Goal: Task Accomplishment & Management: Use online tool/utility

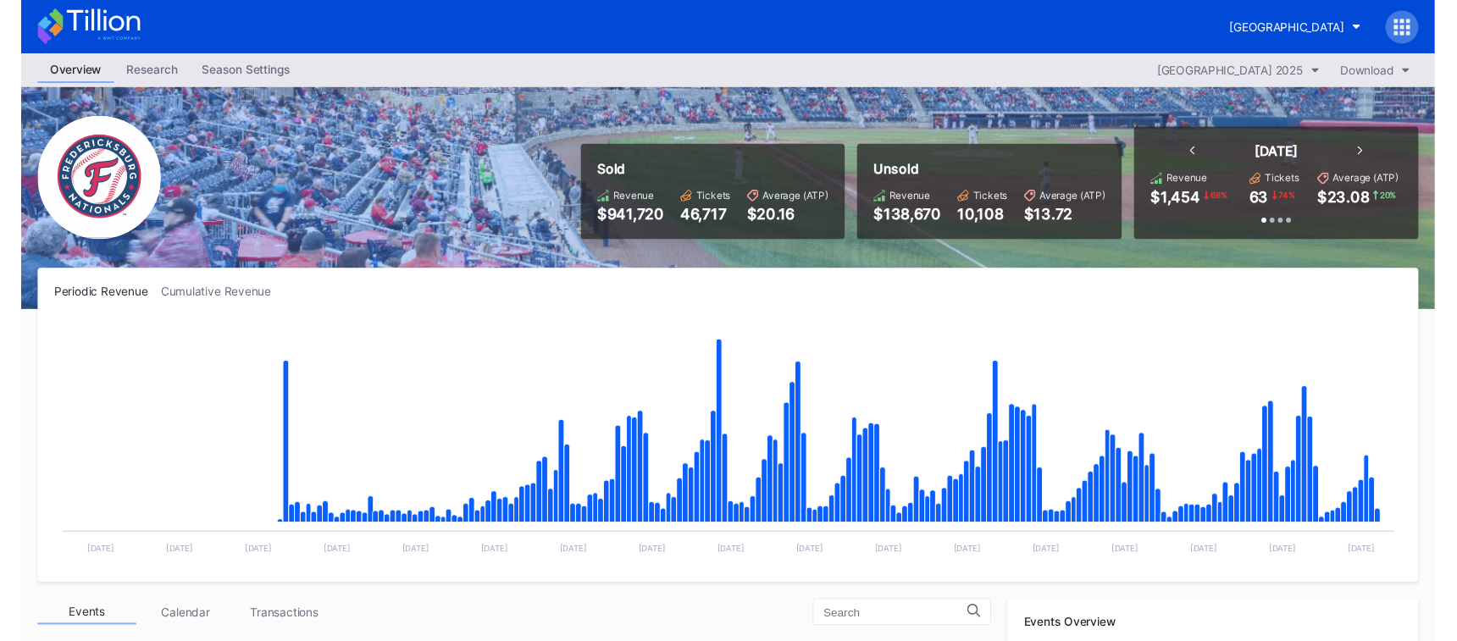
scroll to position [3079, 0]
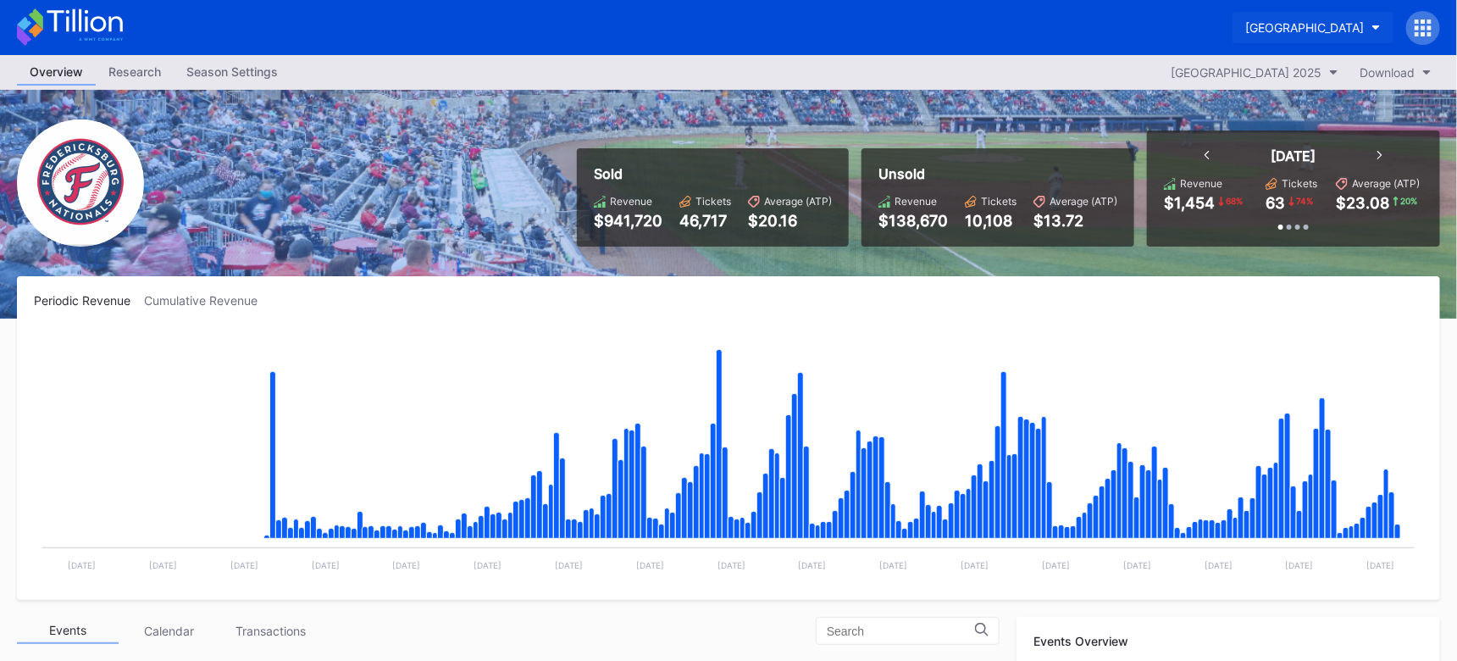
click at [1281, 27] on div "Fredericksburg Nationals Primary" at bounding box center [1304, 27] width 119 height 14
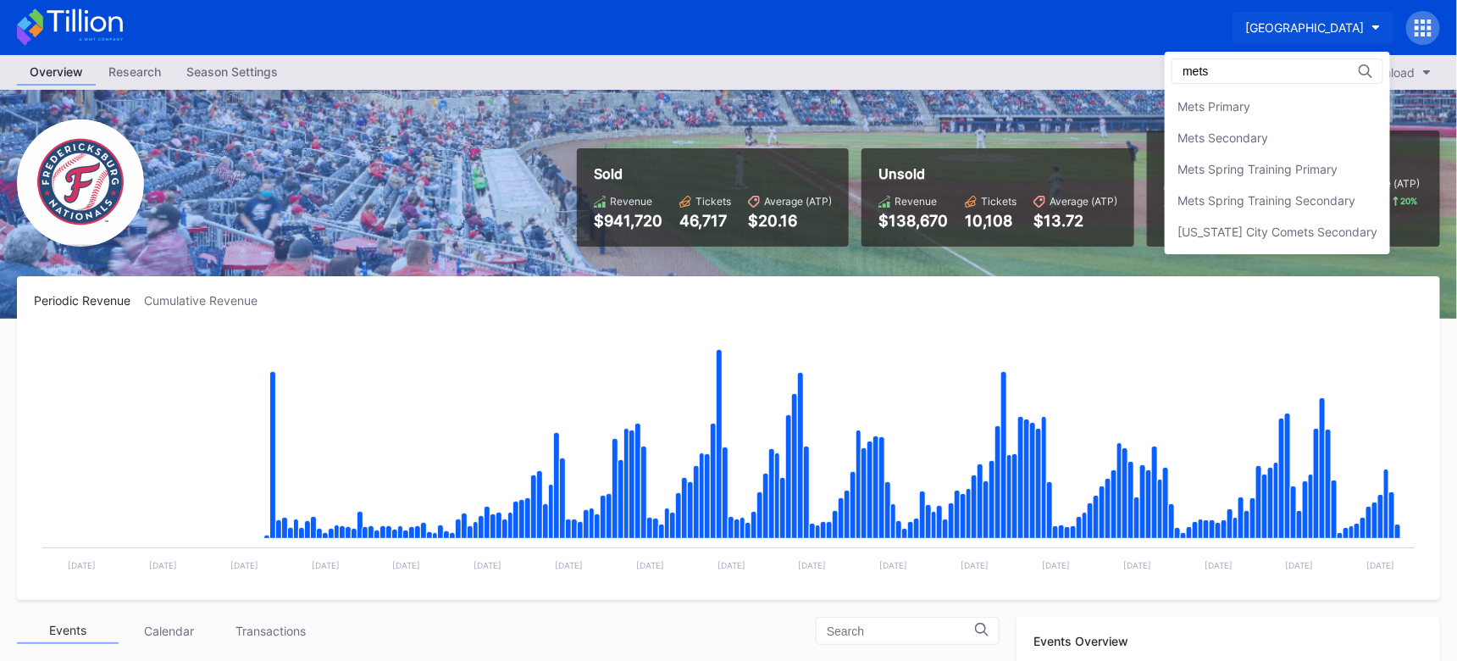
scroll to position [0, 0]
type input "mets"
click at [1223, 112] on div "Mets Primary" at bounding box center [1214, 106] width 73 height 14
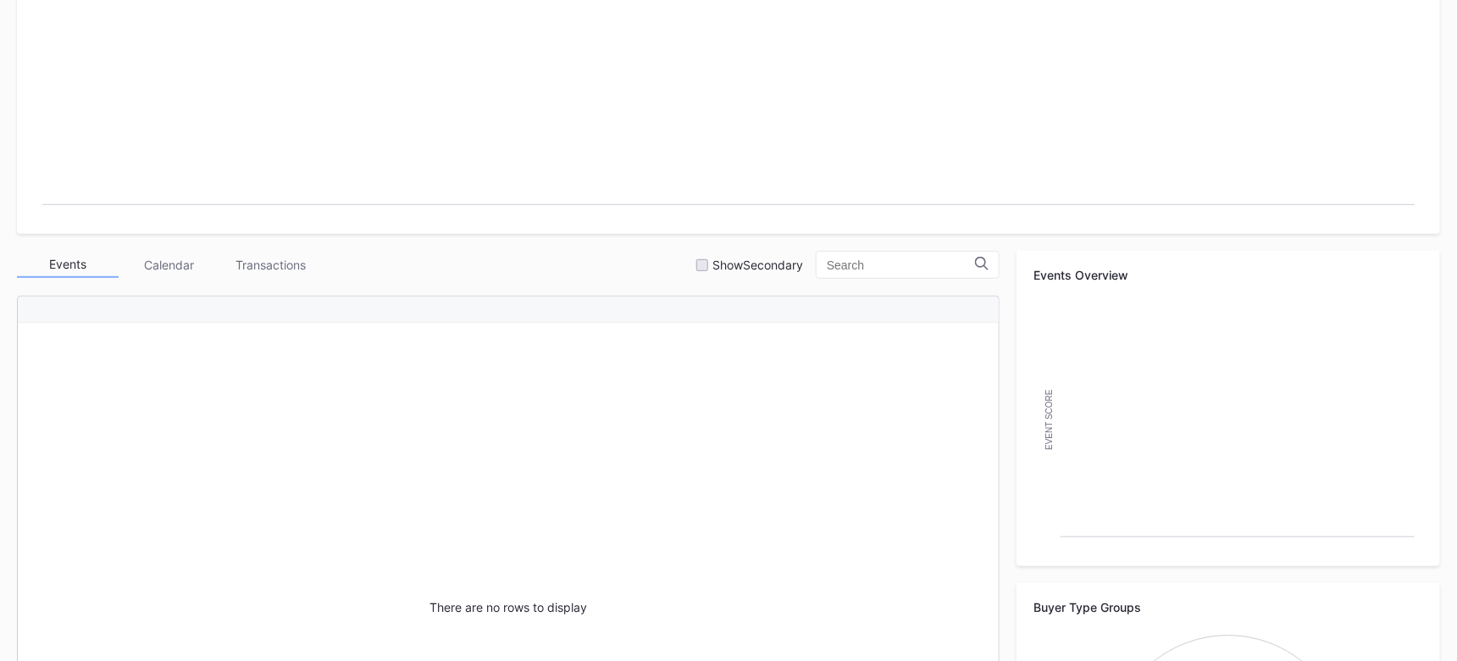
scroll to position [364, 0]
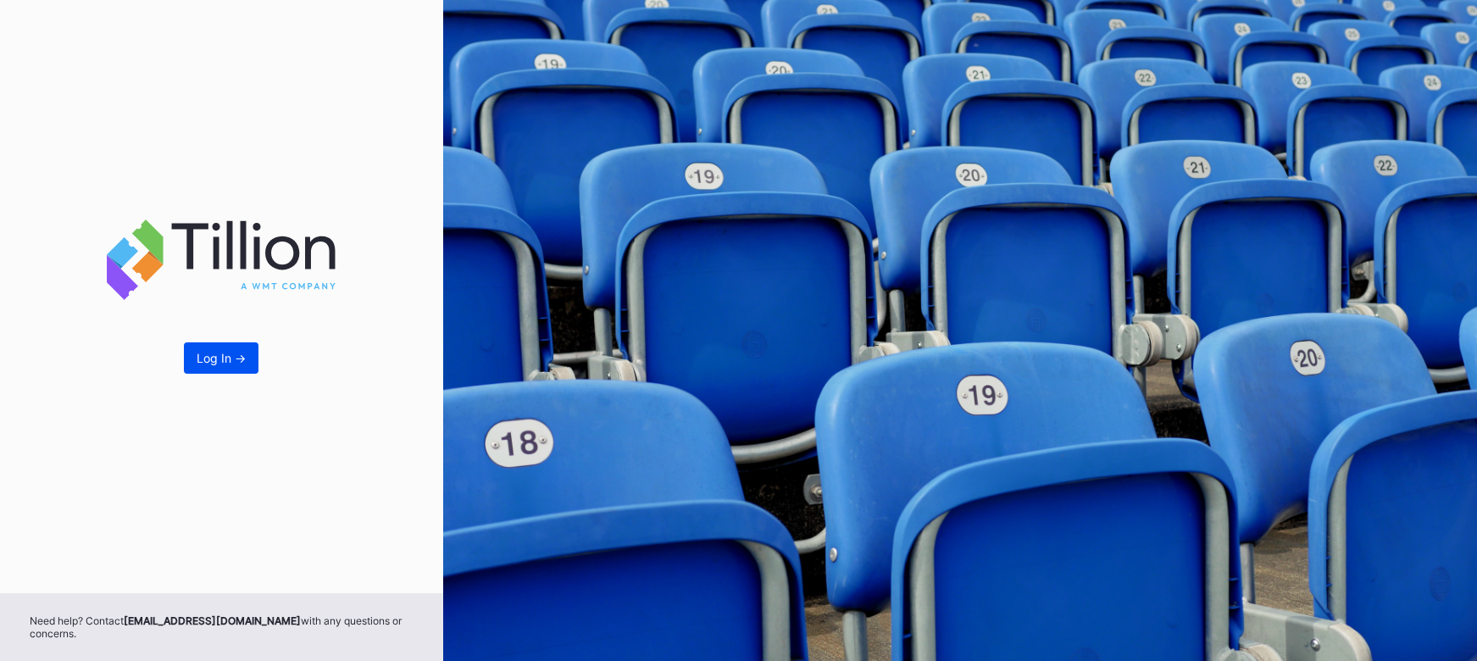
click at [206, 353] on div "Log In ->" at bounding box center [221, 358] width 49 height 14
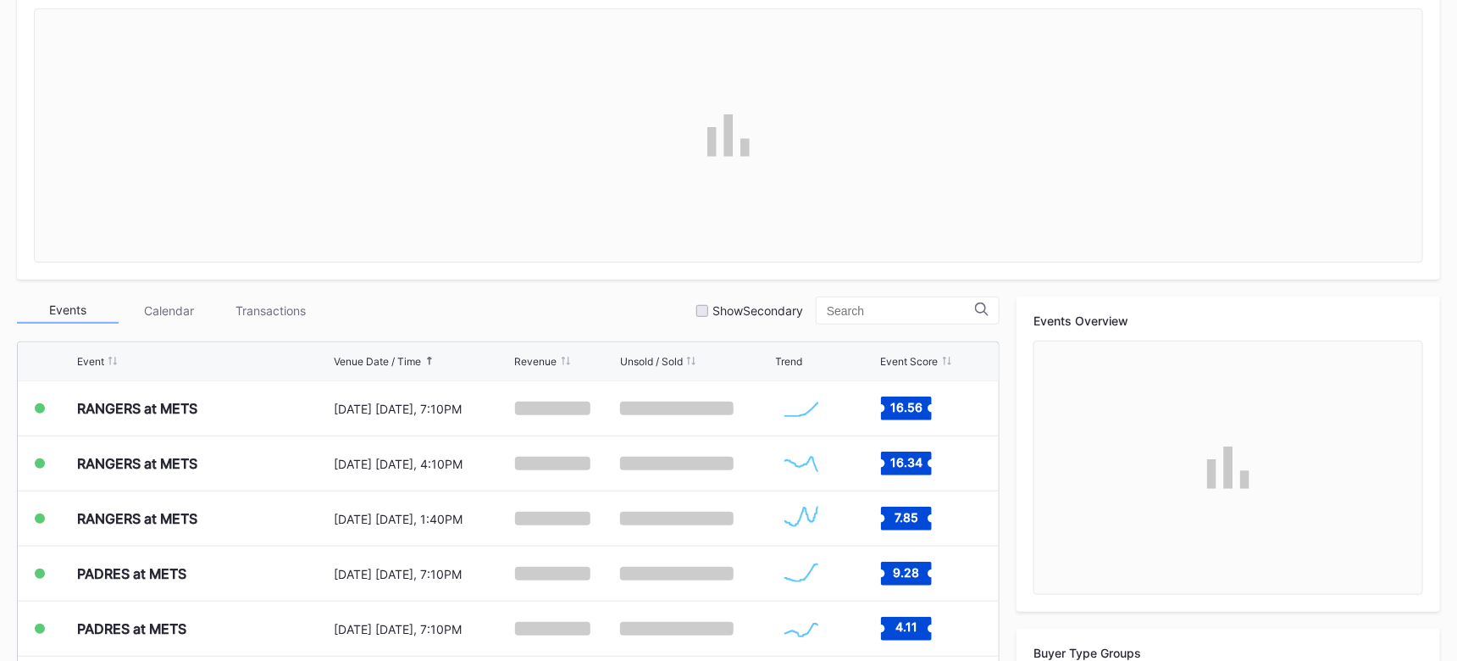
scroll to position [321, 0]
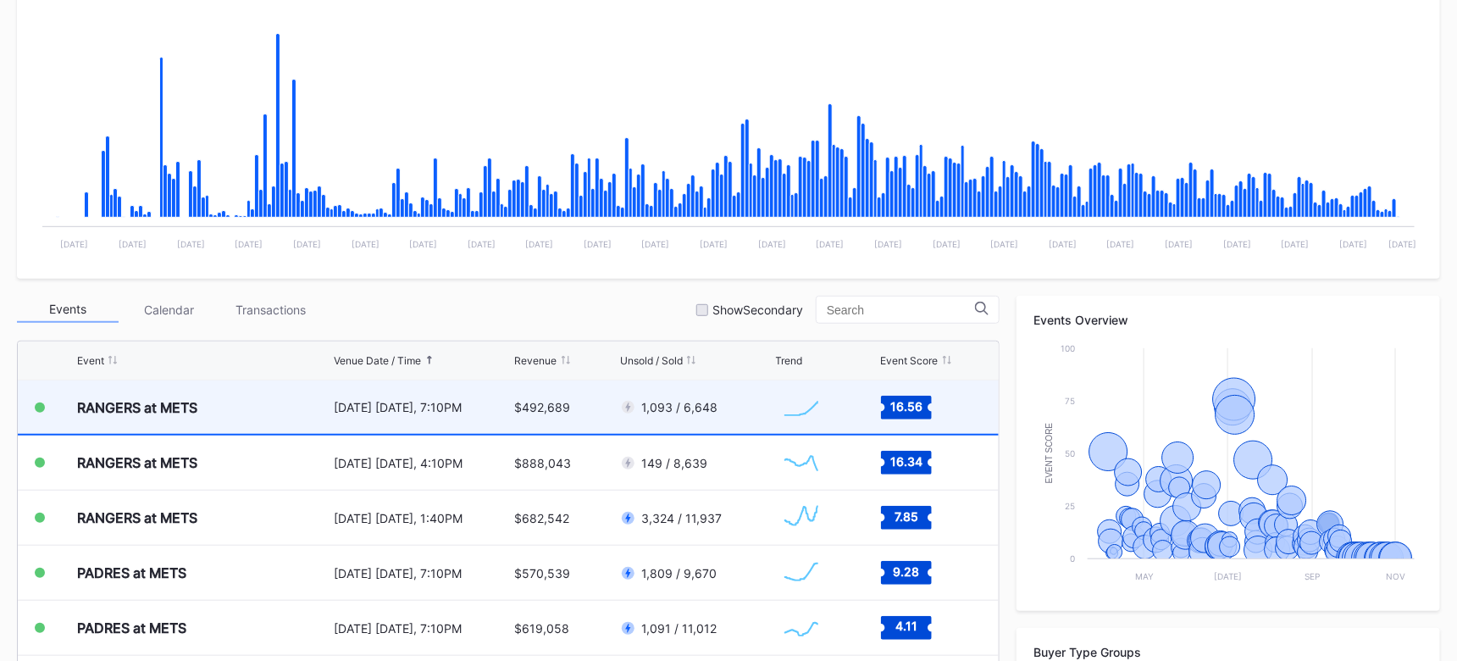
click at [438, 413] on div "[DATE] [DATE], 7:10PM" at bounding box center [422, 407] width 177 height 14
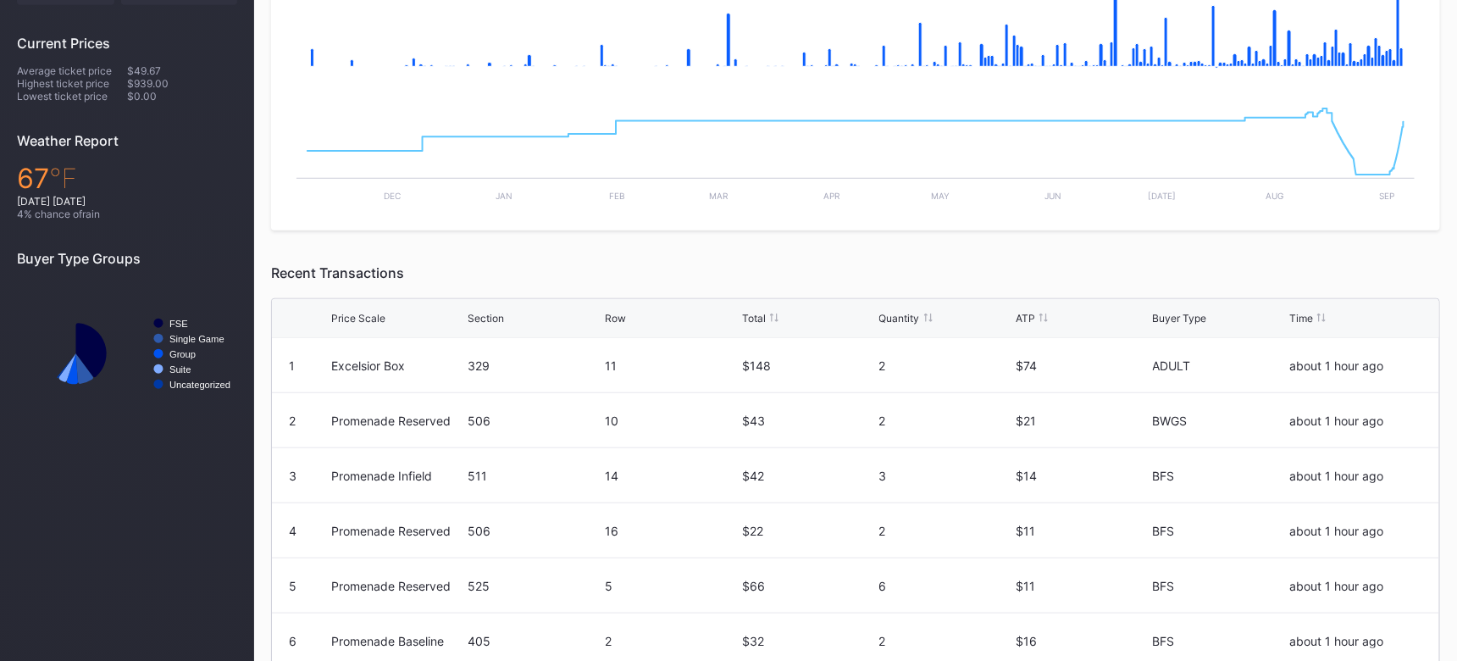
scroll to position [170, 0]
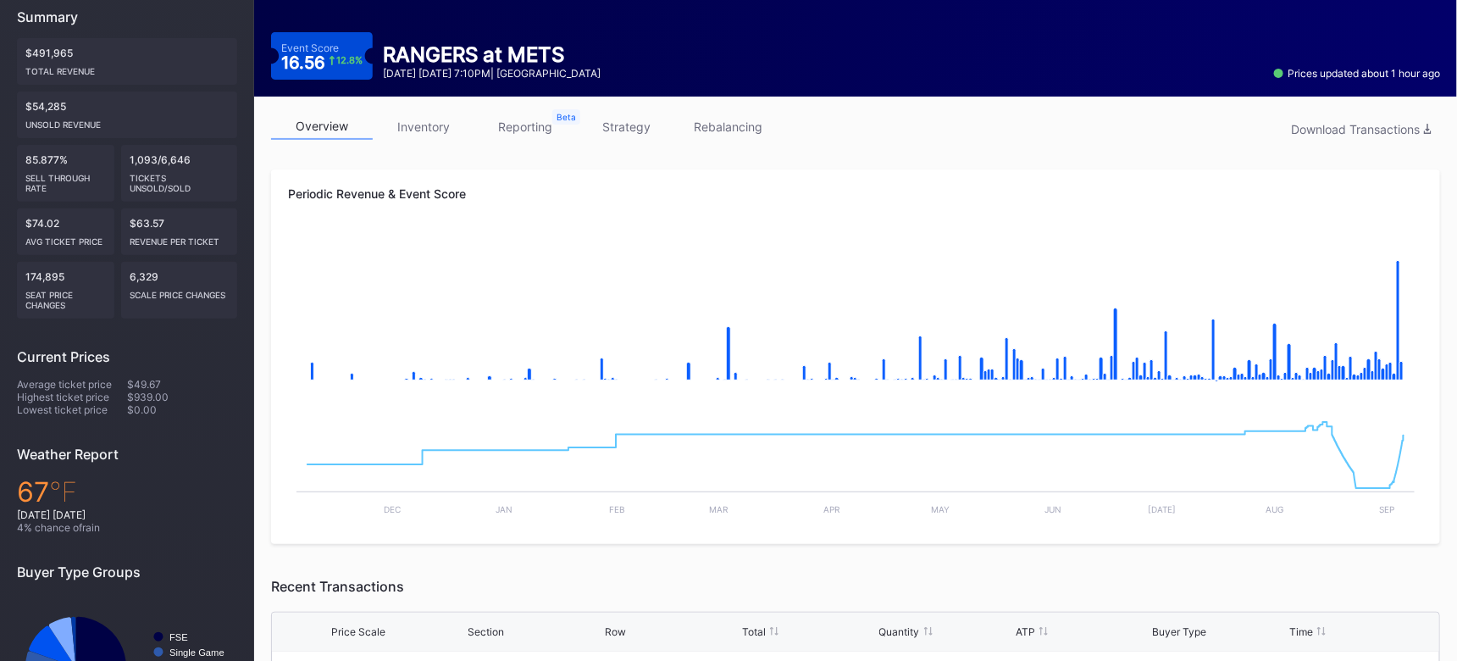
click at [441, 136] on link "inventory" at bounding box center [424, 127] width 102 height 26
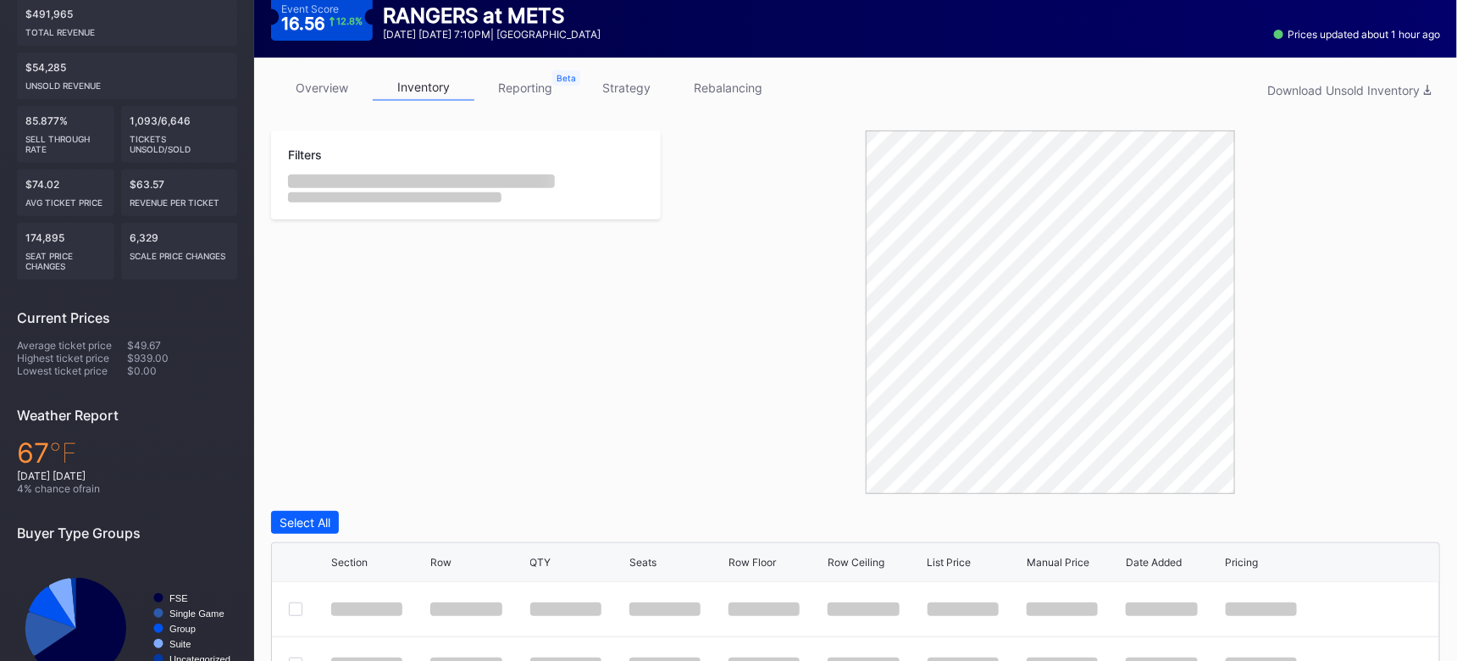
scroll to position [412, 0]
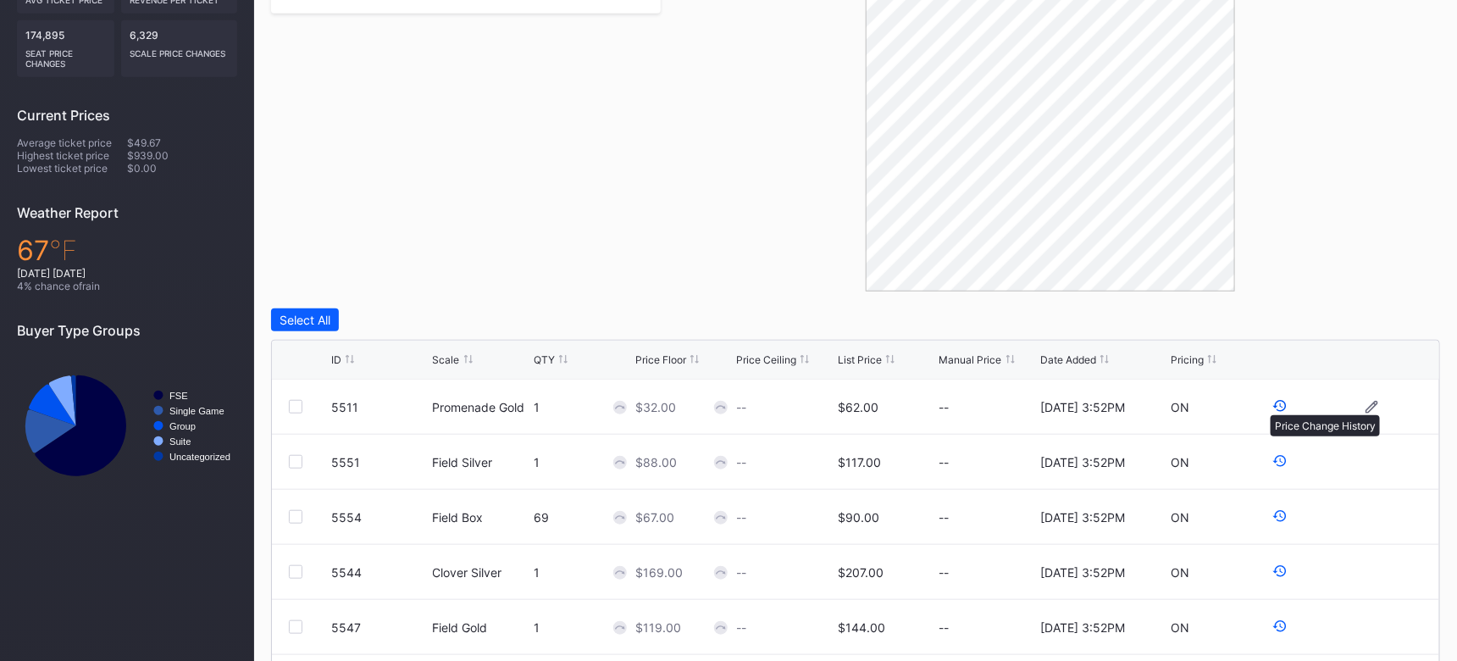
click at [1273, 407] on icon at bounding box center [1280, 405] width 15 height 15
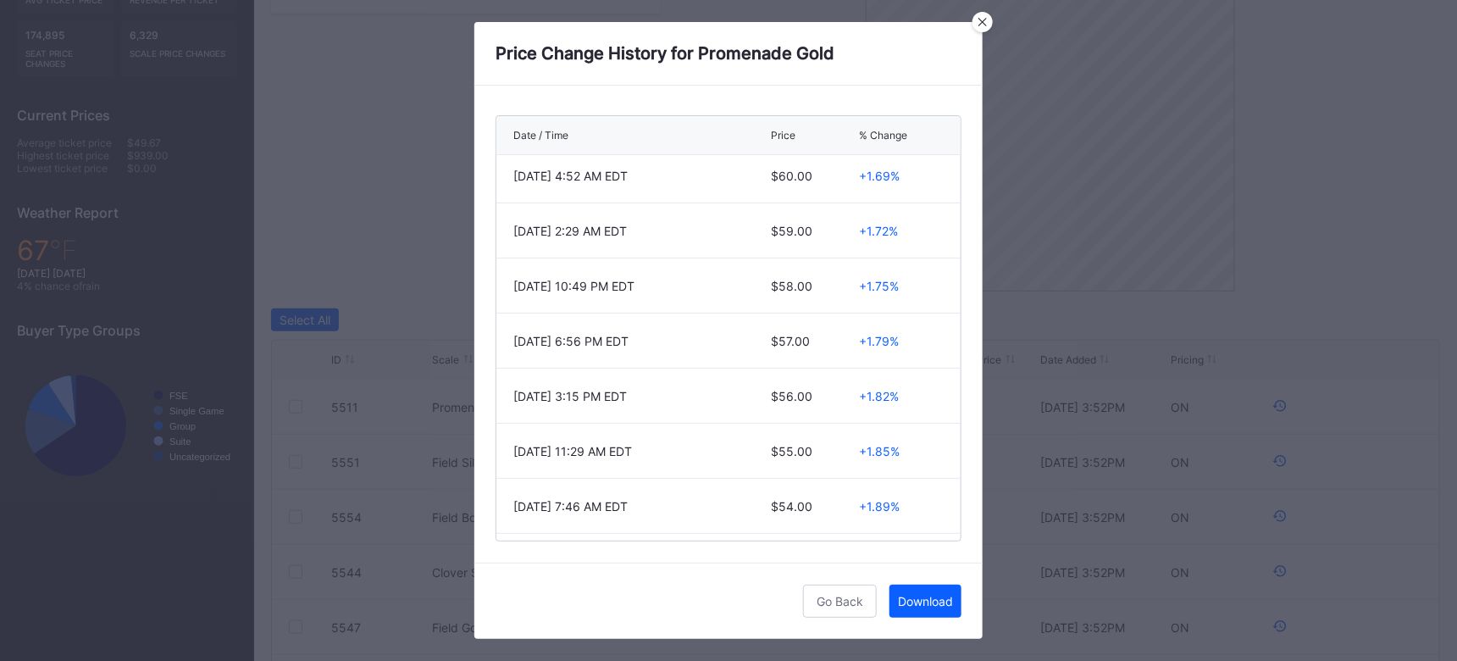
scroll to position [0, 0]
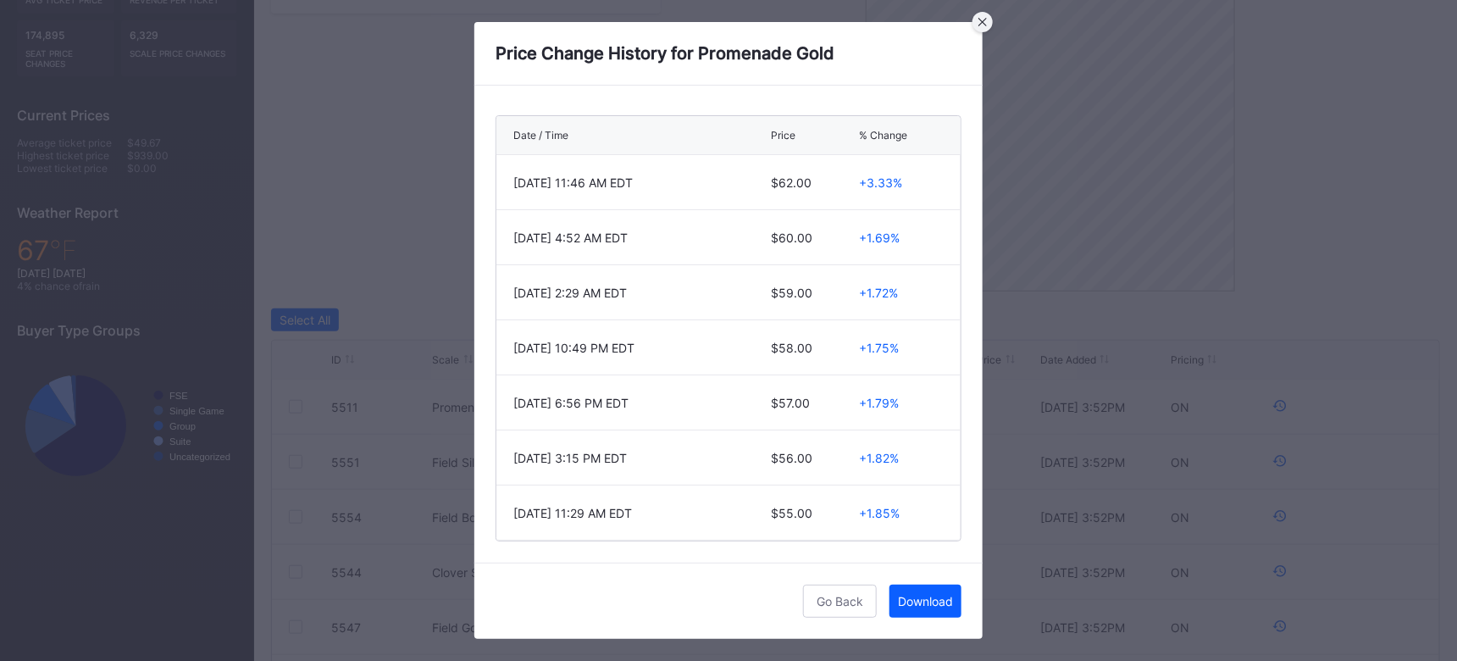
click at [979, 26] on div at bounding box center [983, 22] width 20 height 20
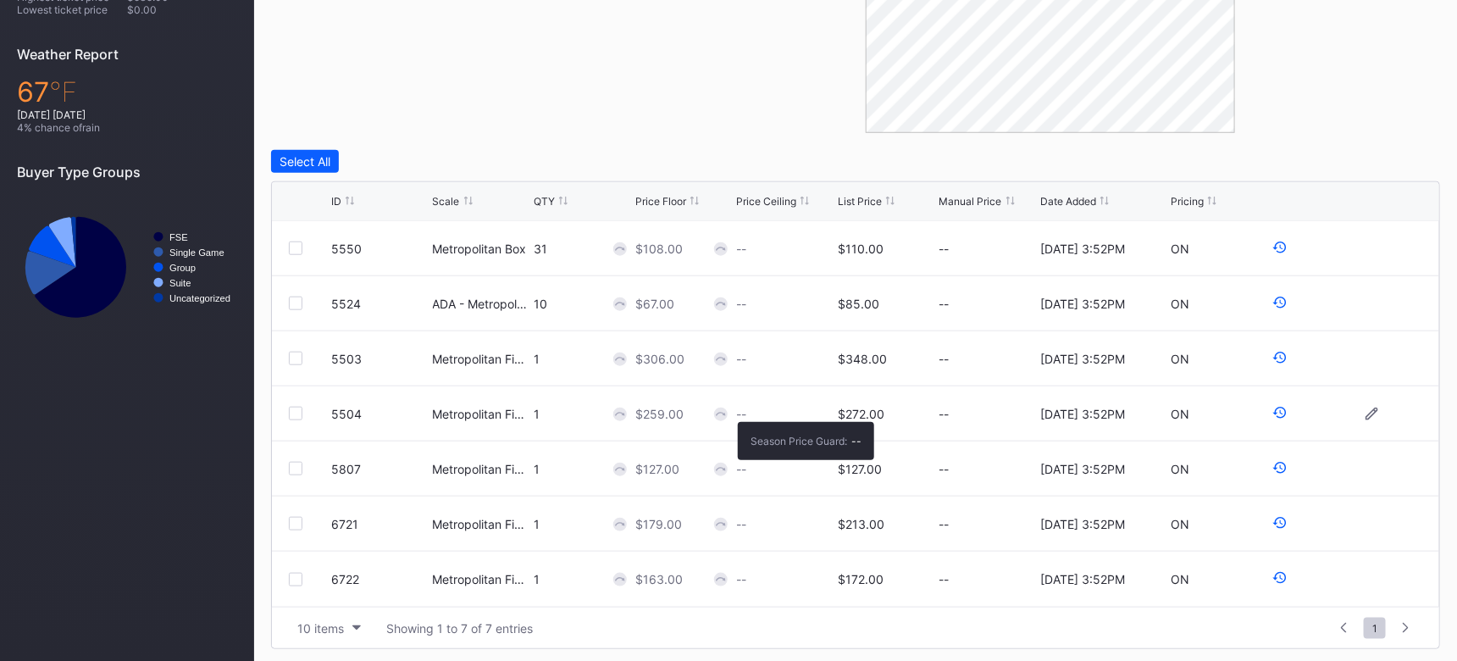
scroll to position [575, 0]
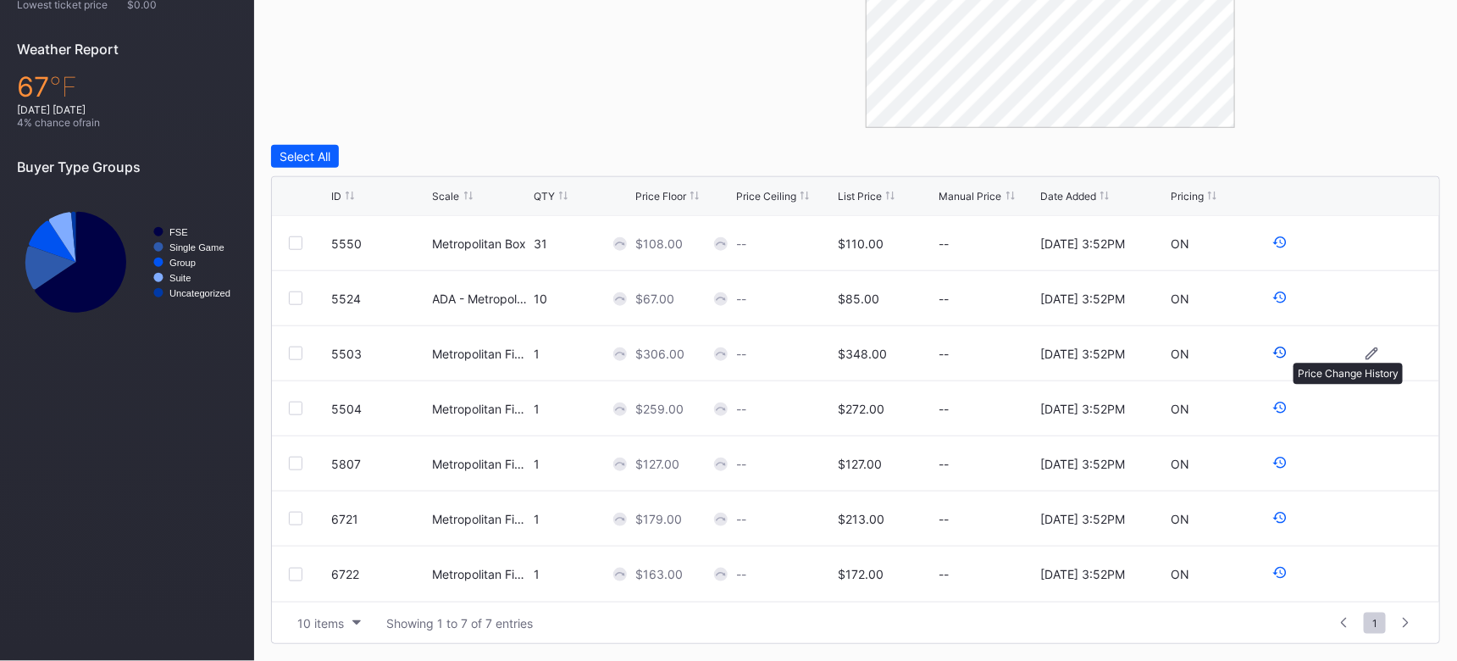
click at [1285, 354] on icon at bounding box center [1280, 352] width 15 height 15
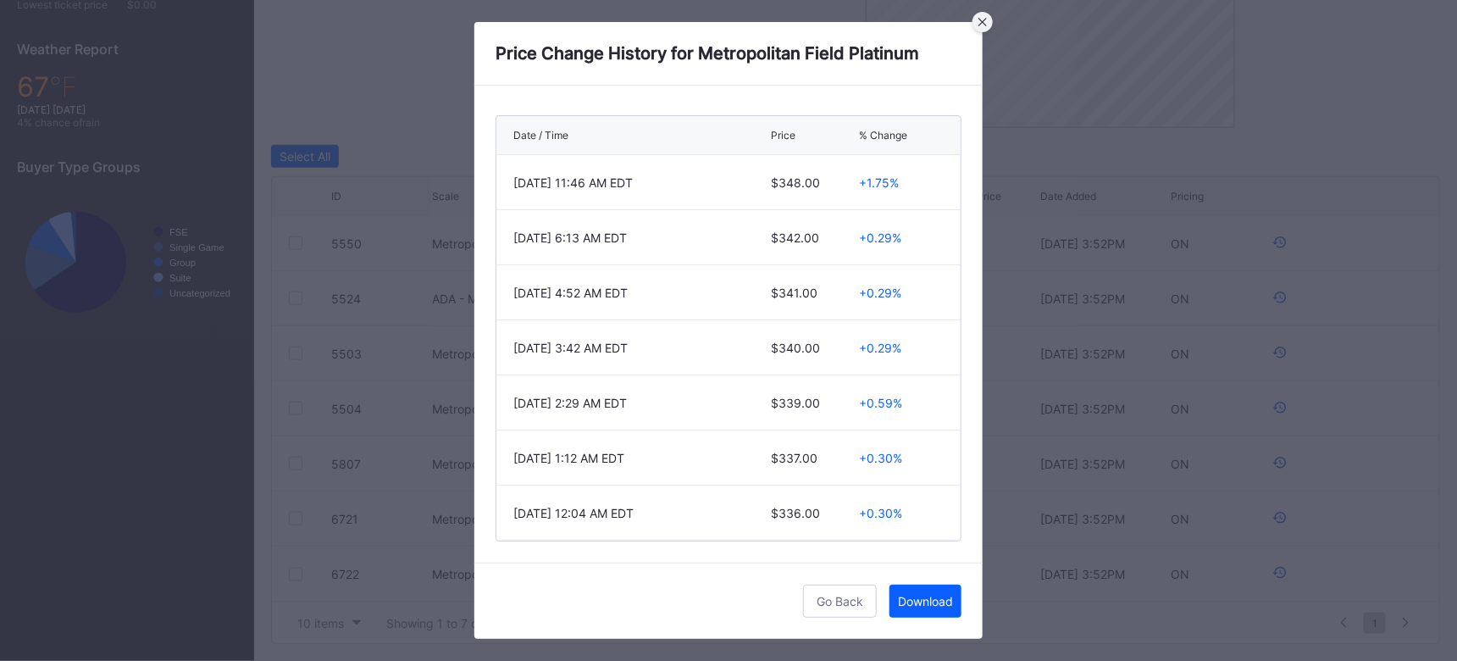
click at [988, 19] on div at bounding box center [983, 22] width 20 height 20
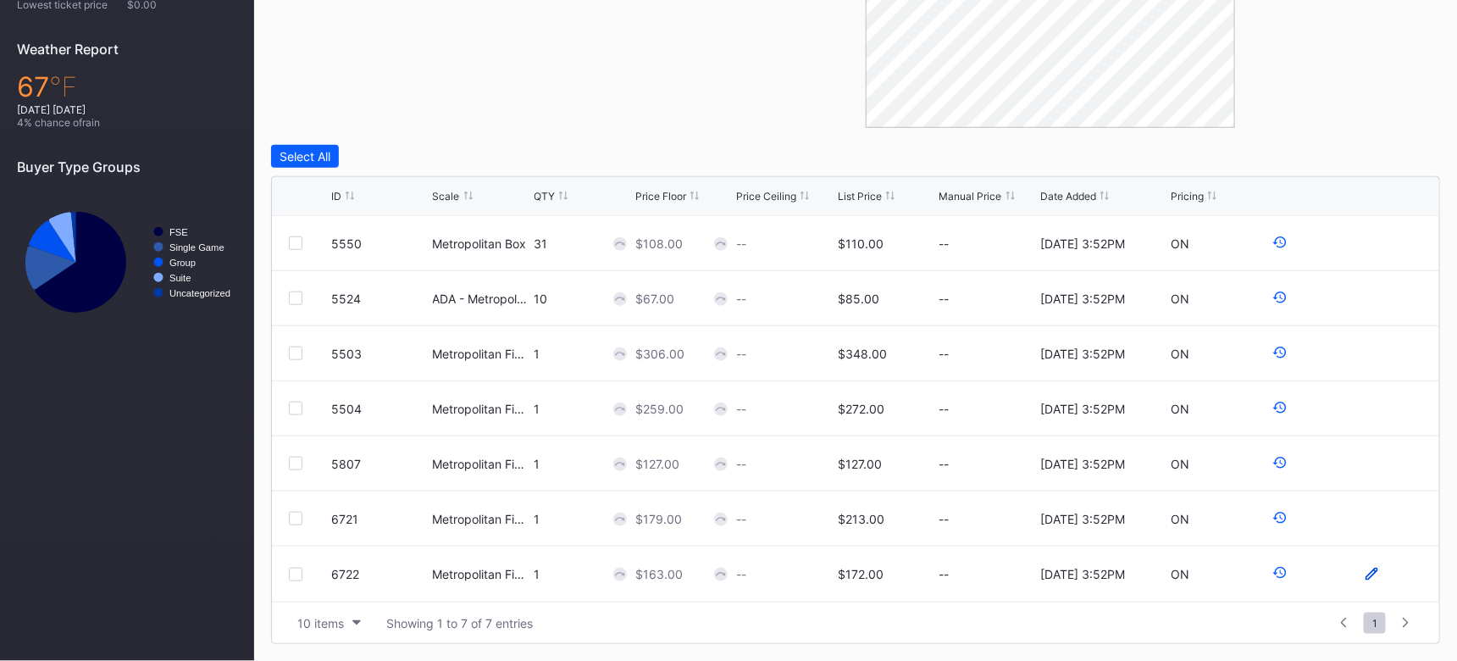
click at [1373, 574] on icon at bounding box center [1372, 574] width 13 height 13
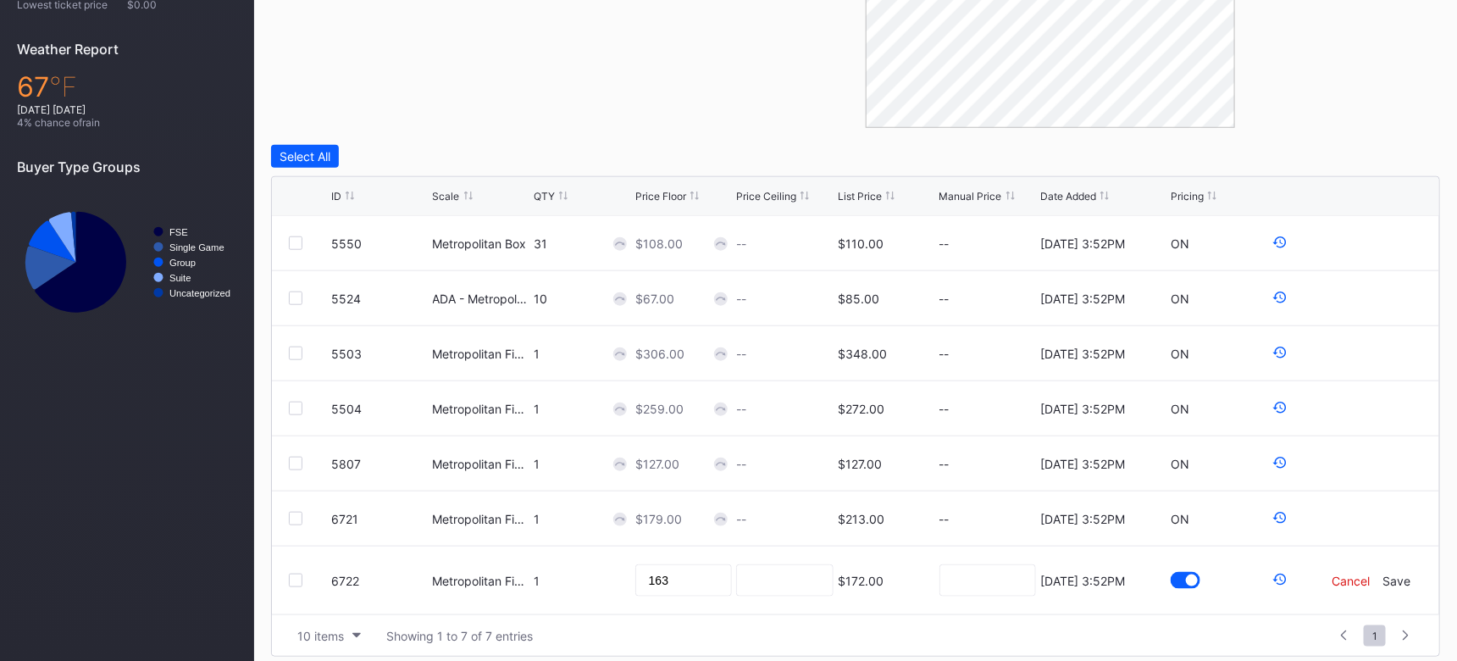
click at [1345, 583] on div "Cancel" at bounding box center [1352, 581] width 38 height 14
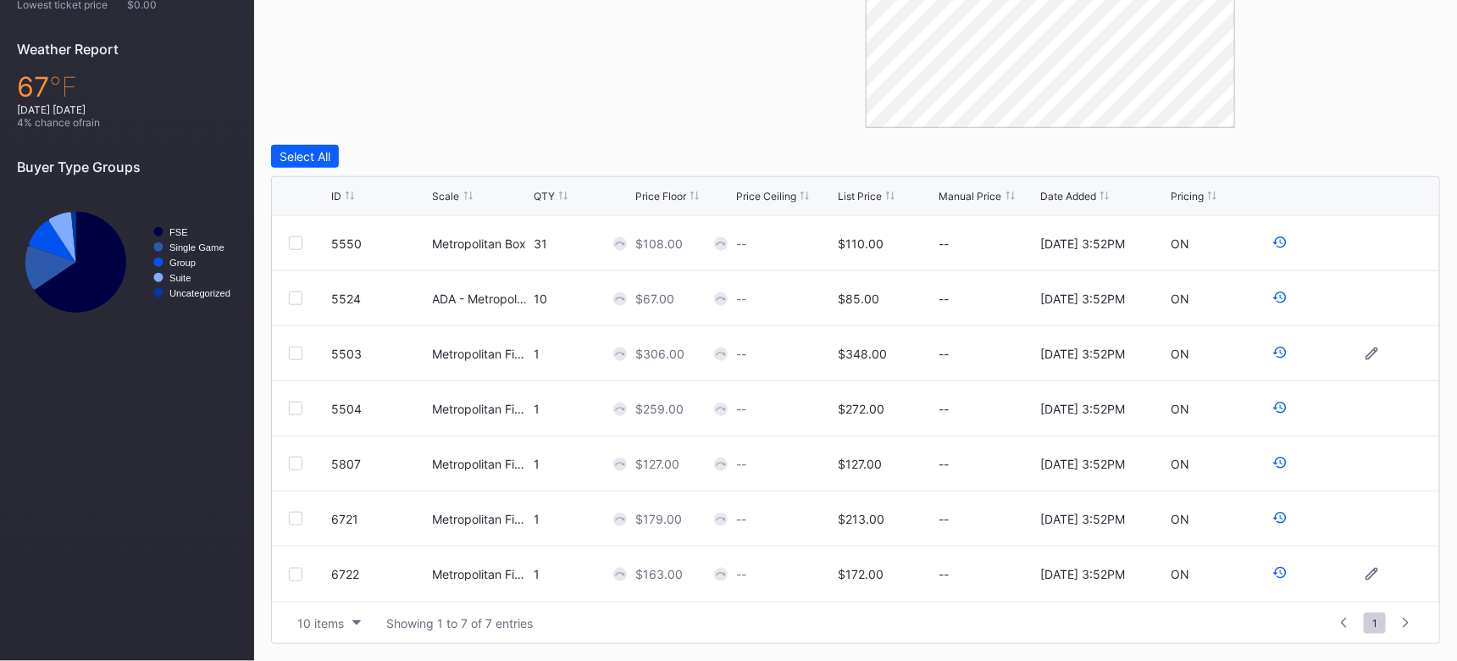
click at [953, 353] on div "--" at bounding box center [988, 354] width 97 height 14
click at [950, 353] on div "--" at bounding box center [988, 354] width 97 height 14
click at [1279, 512] on icon at bounding box center [1280, 517] width 15 height 15
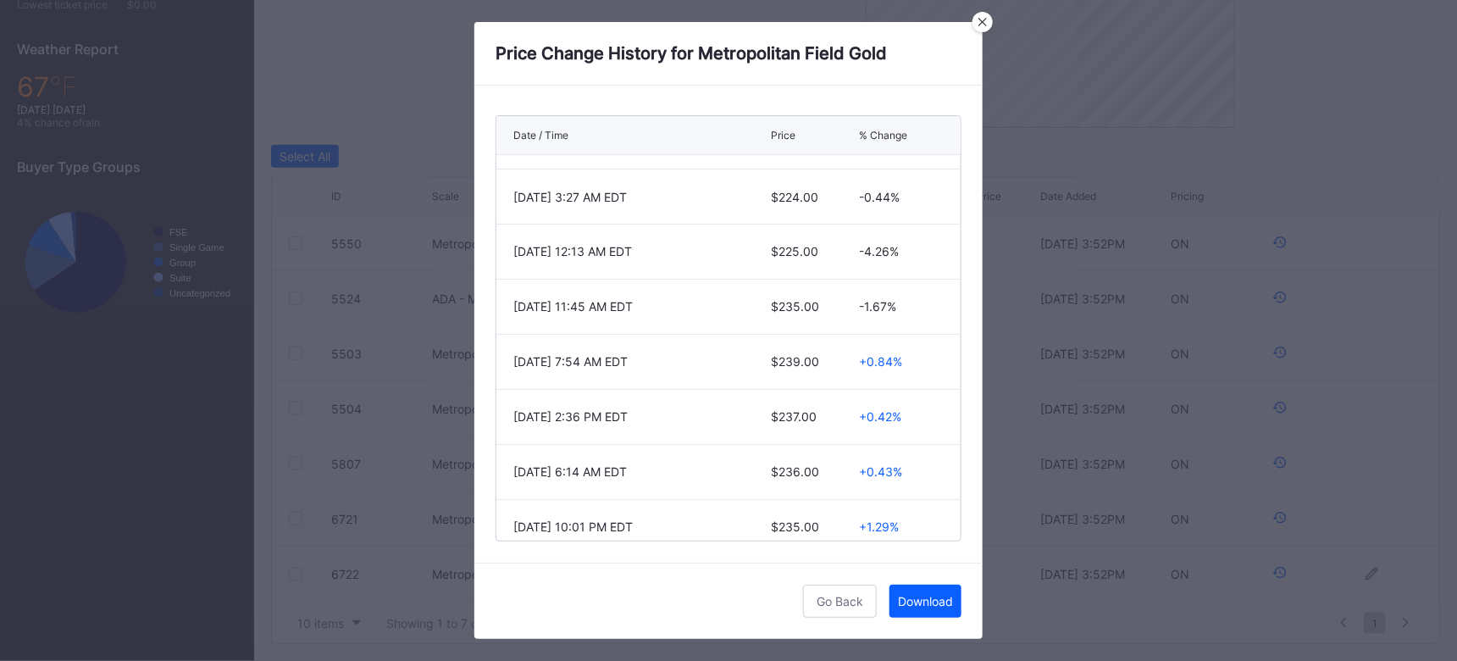
scroll to position [4571, 0]
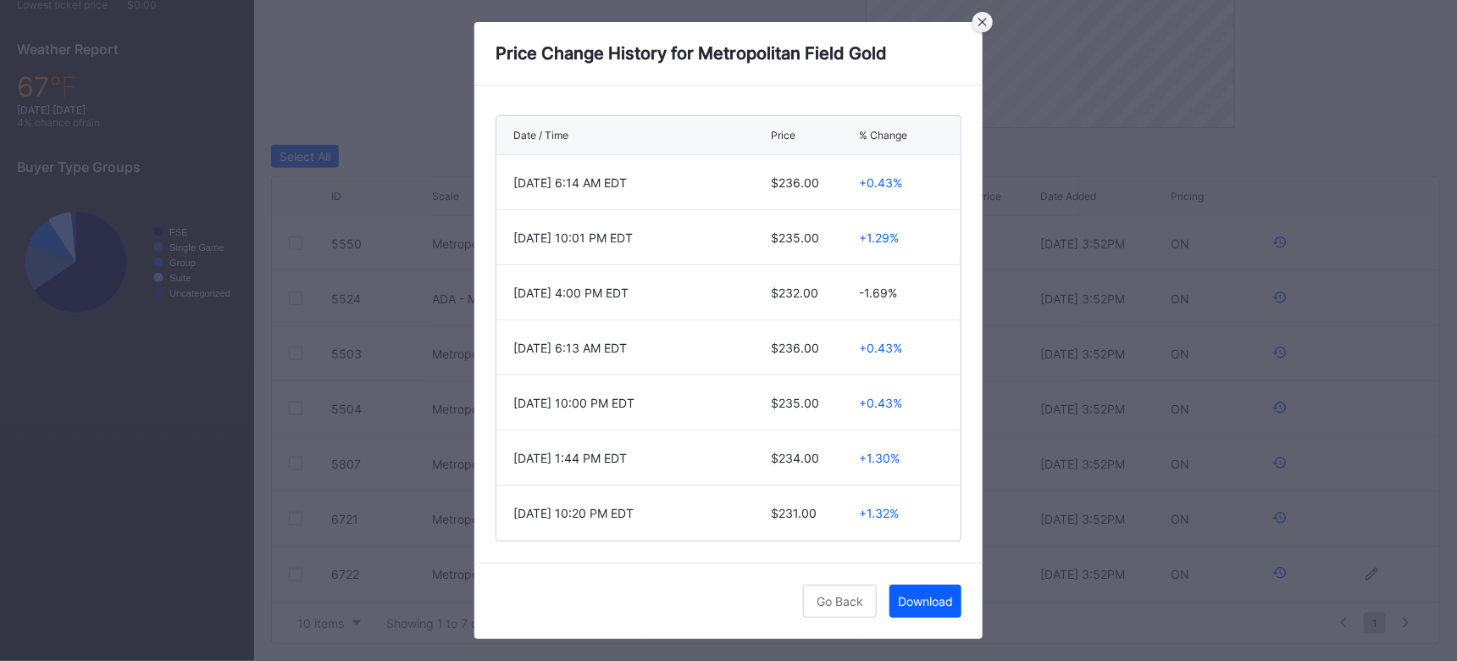
click at [981, 24] on icon at bounding box center [983, 22] width 8 height 8
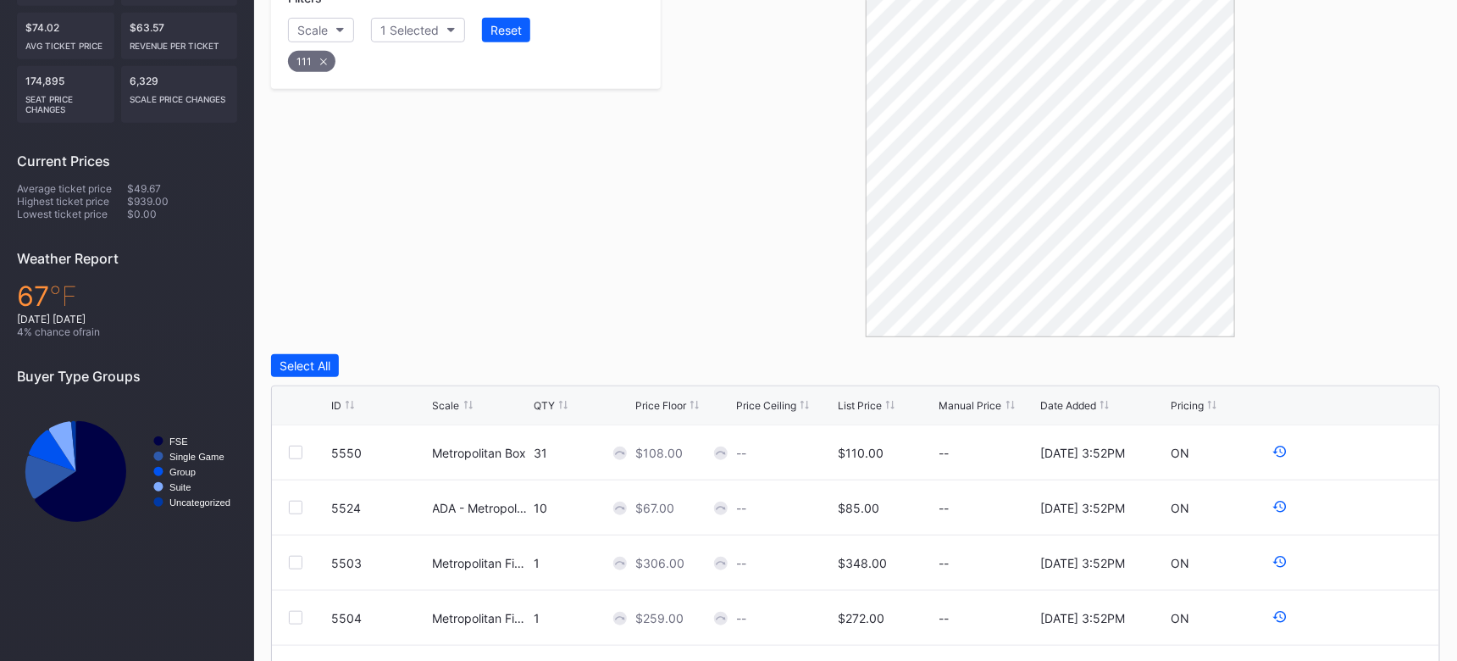
scroll to position [361, 0]
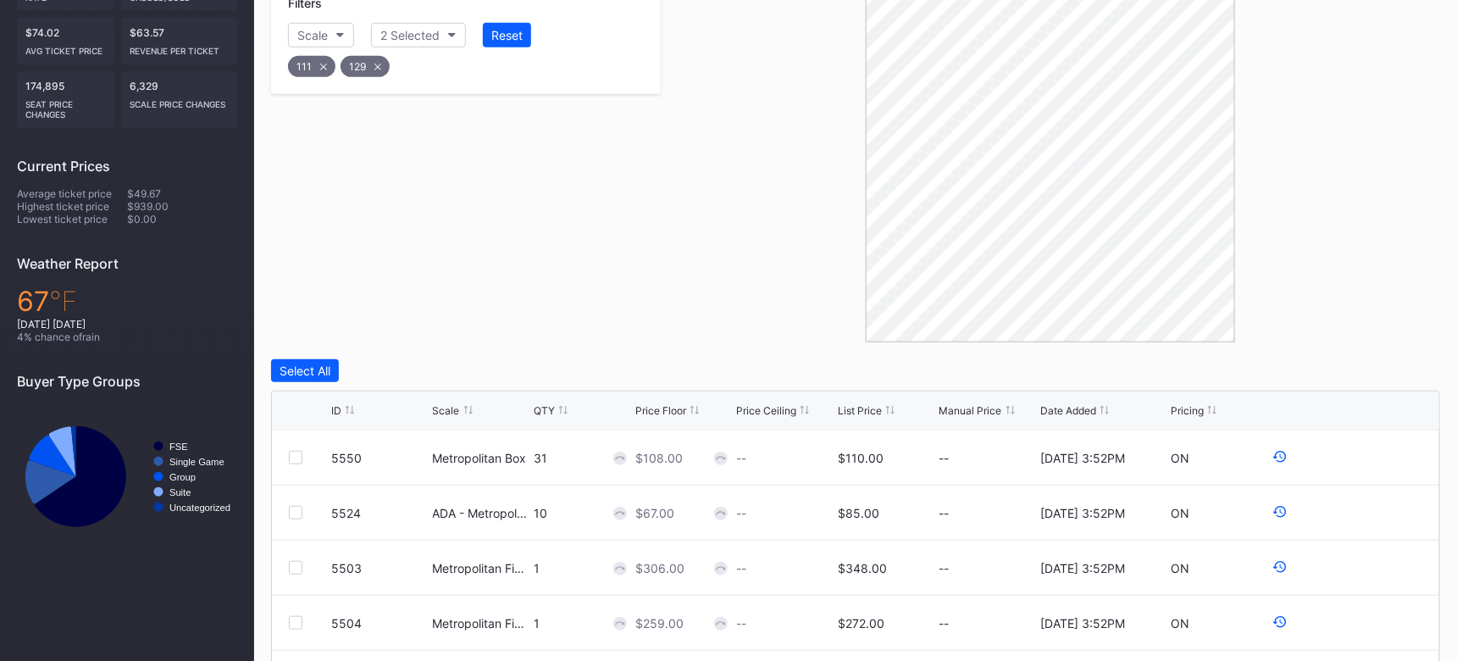
click at [325, 68] on div "111" at bounding box center [311, 66] width 47 height 21
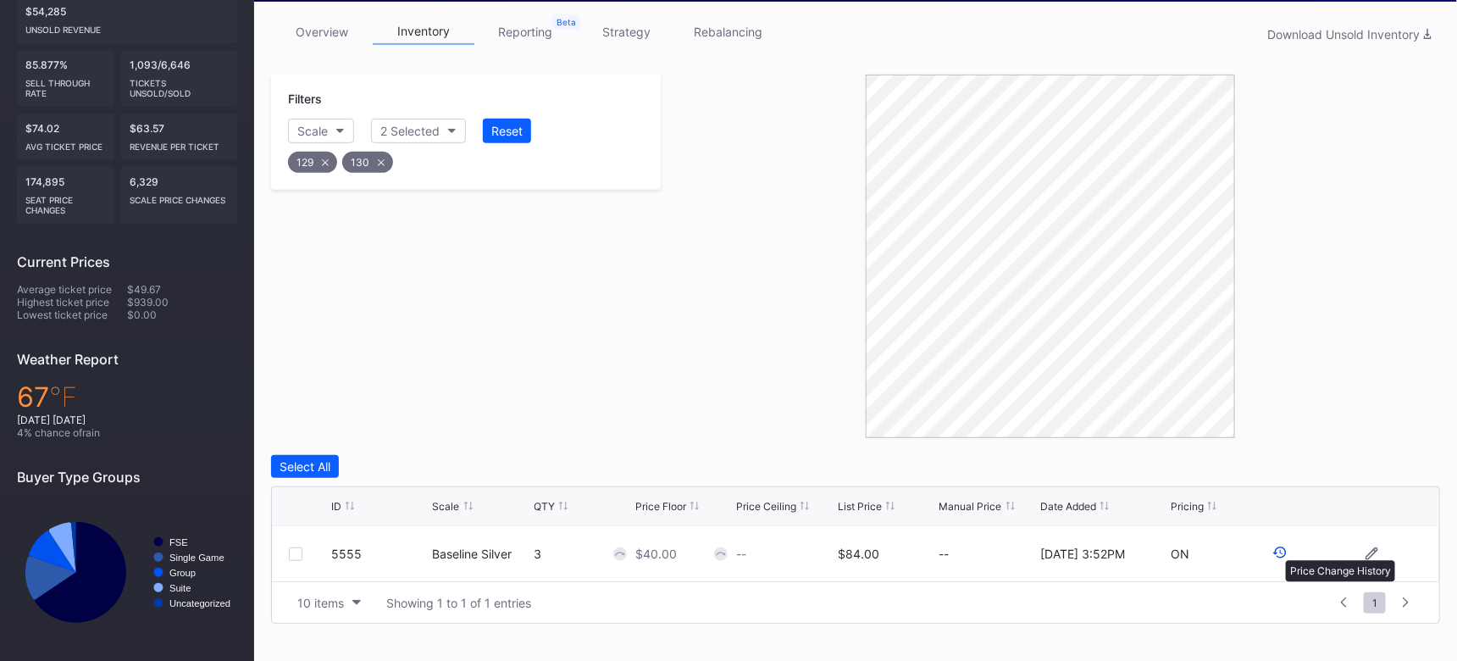
click at [1278, 552] on icon at bounding box center [1280, 552] width 15 height 15
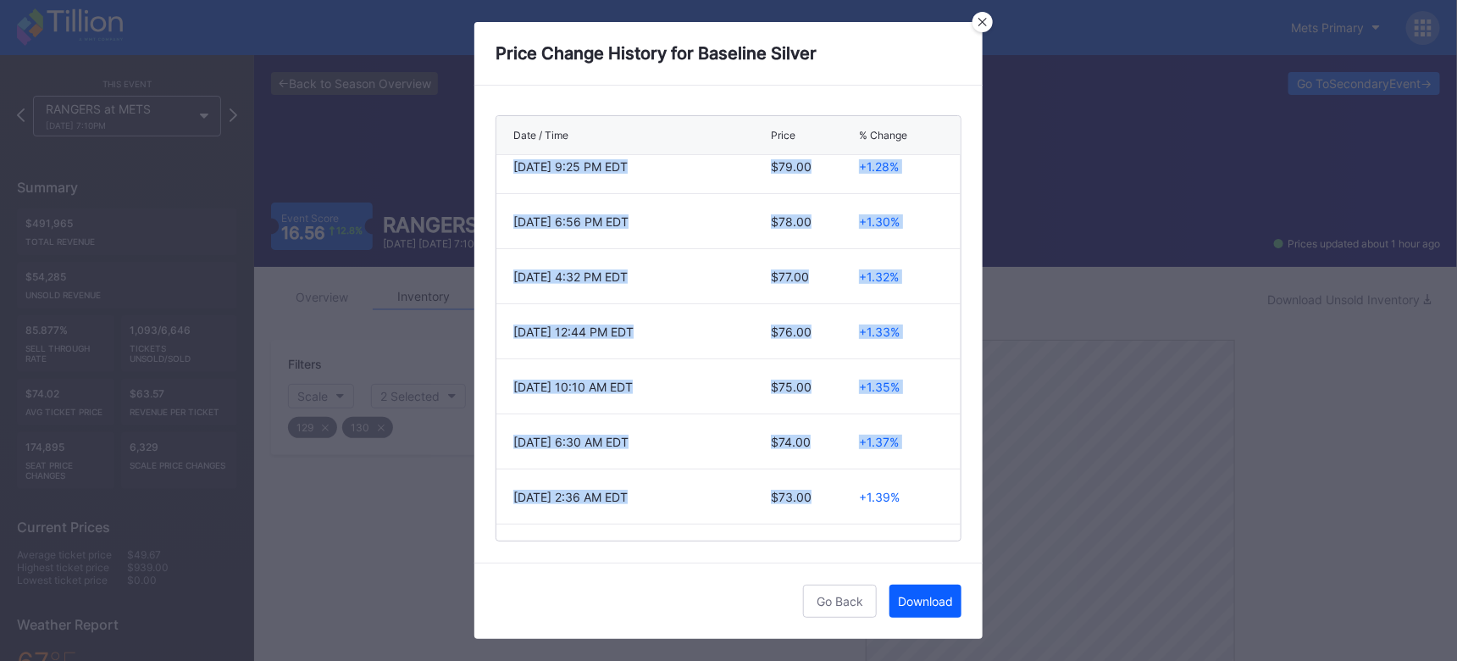
scroll to position [273, 0]
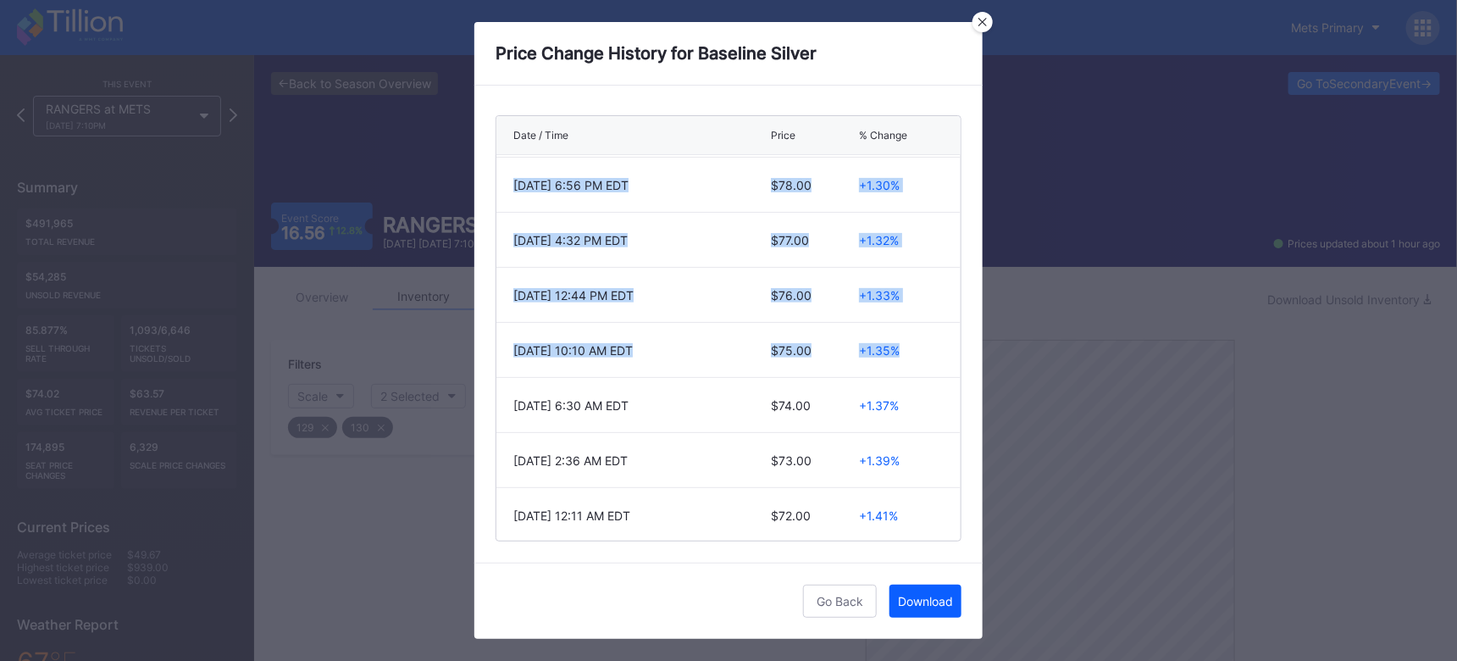
drag, startPoint x: 513, startPoint y: 177, endPoint x: 902, endPoint y: 352, distance: 426.3
click at [902, 352] on div "[DATE] 11:46 AM EDT $84.00 +2.44% [DATE] 6:13 AM EDT $82.00 +1.23% [DATE] 3:42 …" at bounding box center [729, 348] width 464 height 386
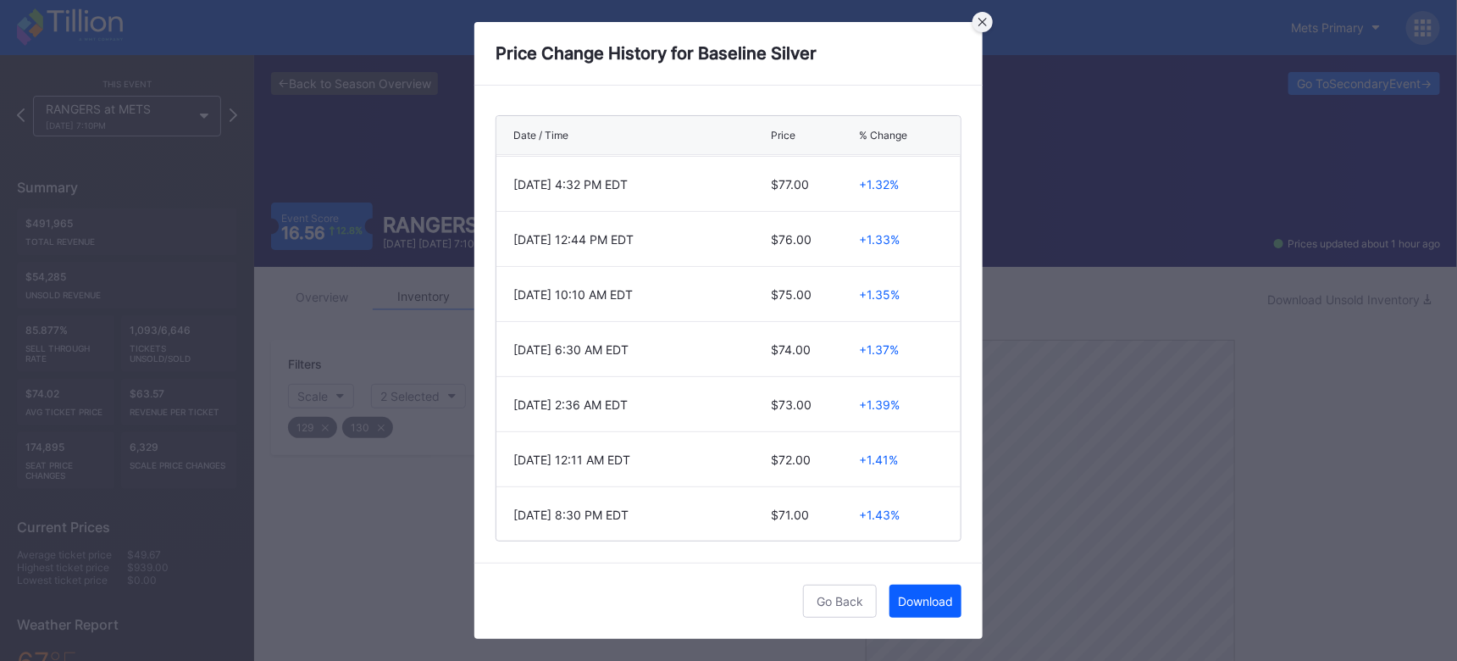
click at [990, 24] on div at bounding box center [983, 22] width 20 height 20
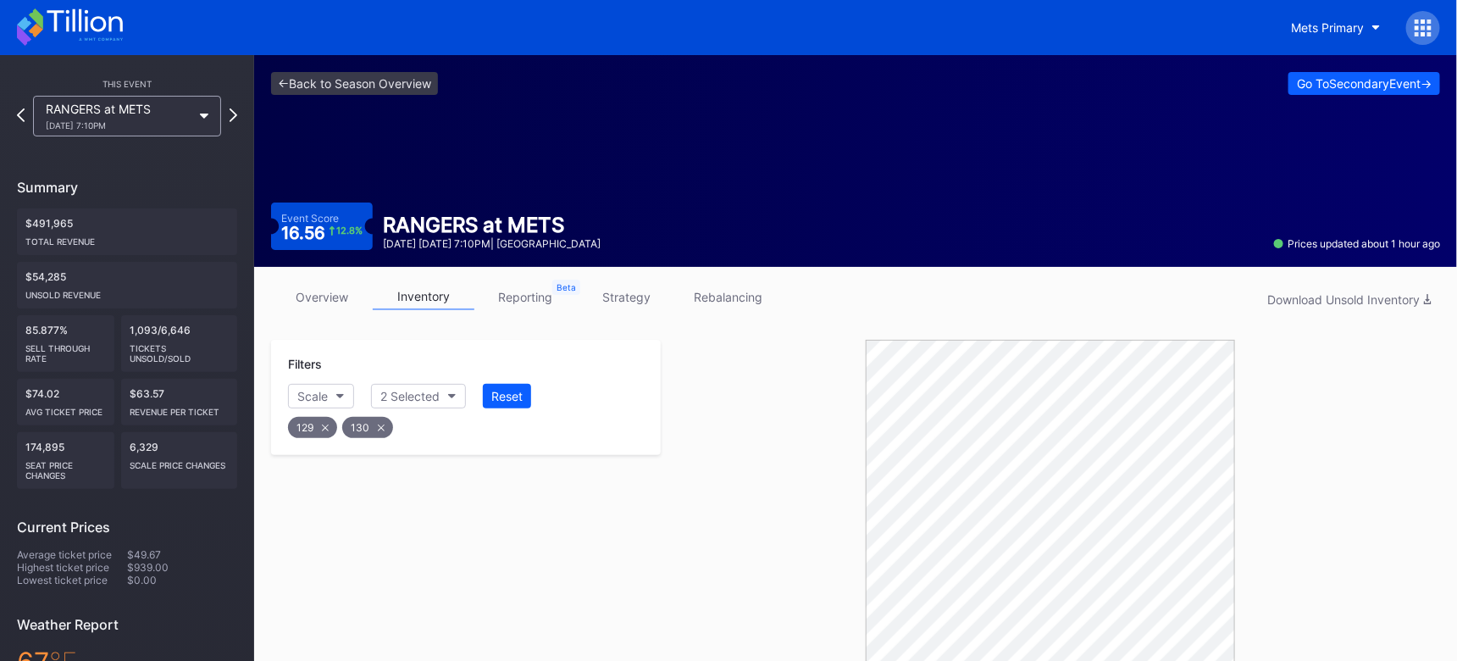
click at [380, 425] on icon at bounding box center [381, 427] width 7 height 7
click at [329, 427] on div "129" at bounding box center [312, 427] width 49 height 21
